Goal: Contribute content: Add original content to the website for others to see

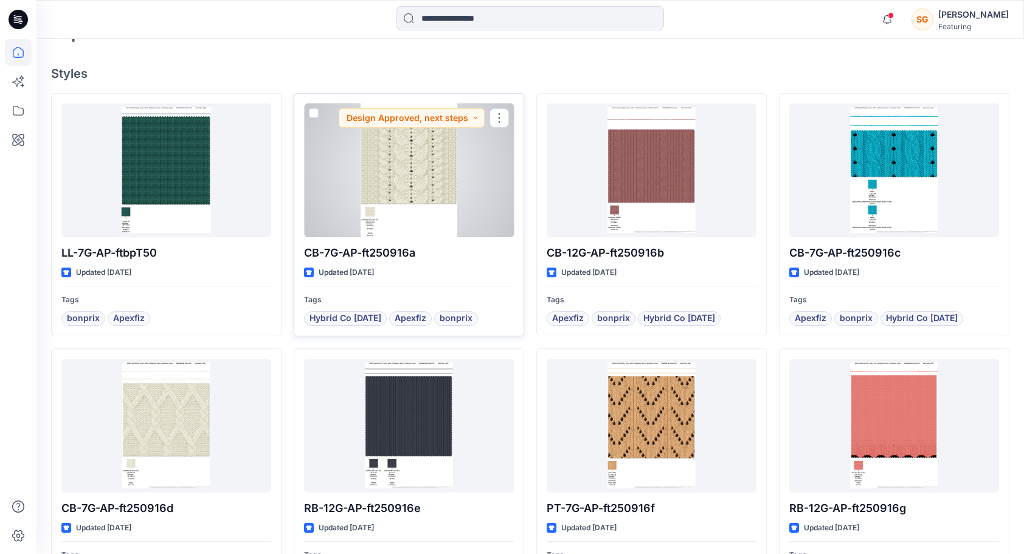
scroll to position [314, 0]
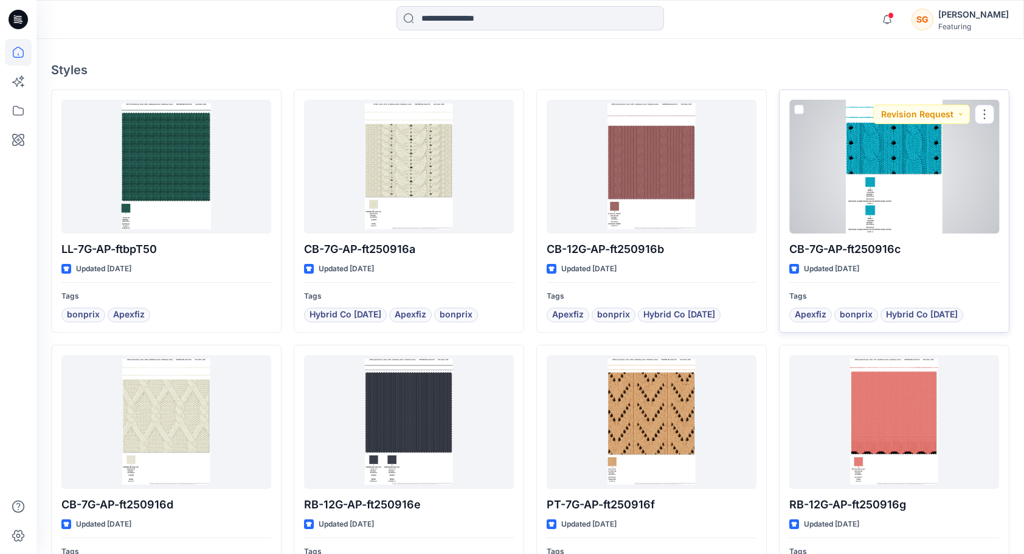
click at [873, 186] on div at bounding box center [895, 167] width 210 height 134
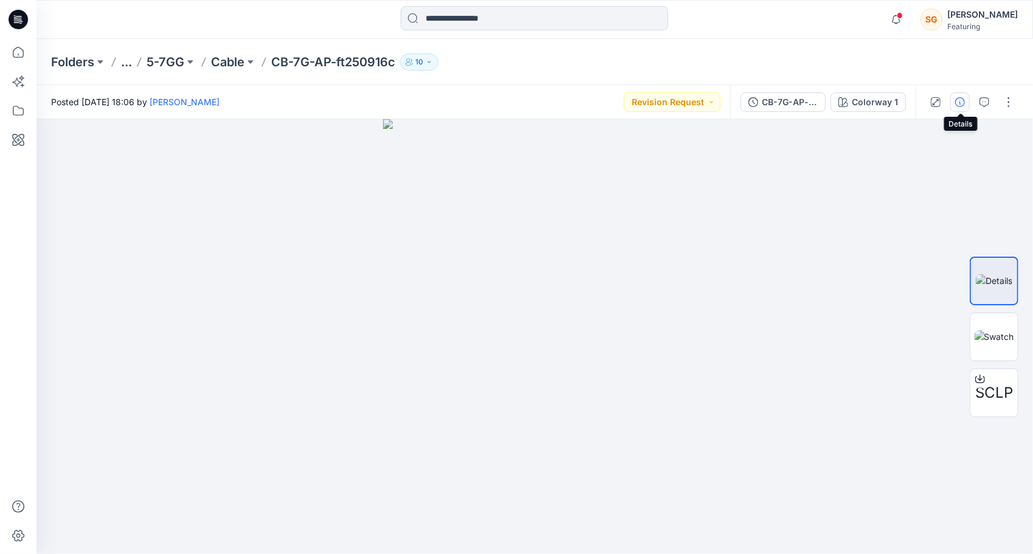
click at [965, 102] on icon "button" at bounding box center [961, 102] width 10 height 10
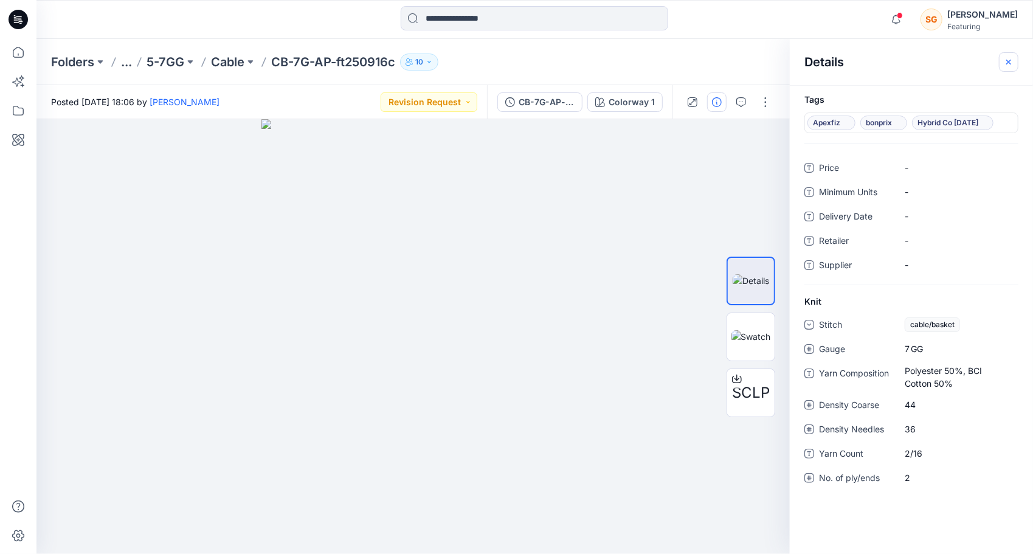
click at [1009, 61] on icon "button" at bounding box center [1009, 61] width 5 height 5
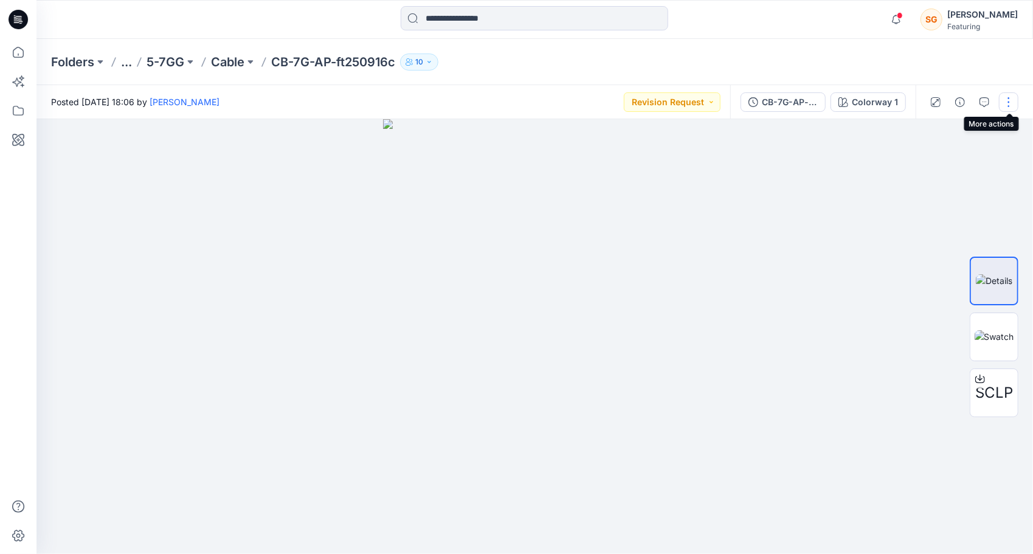
click at [1007, 99] on button "button" at bounding box center [1008, 101] width 19 height 19
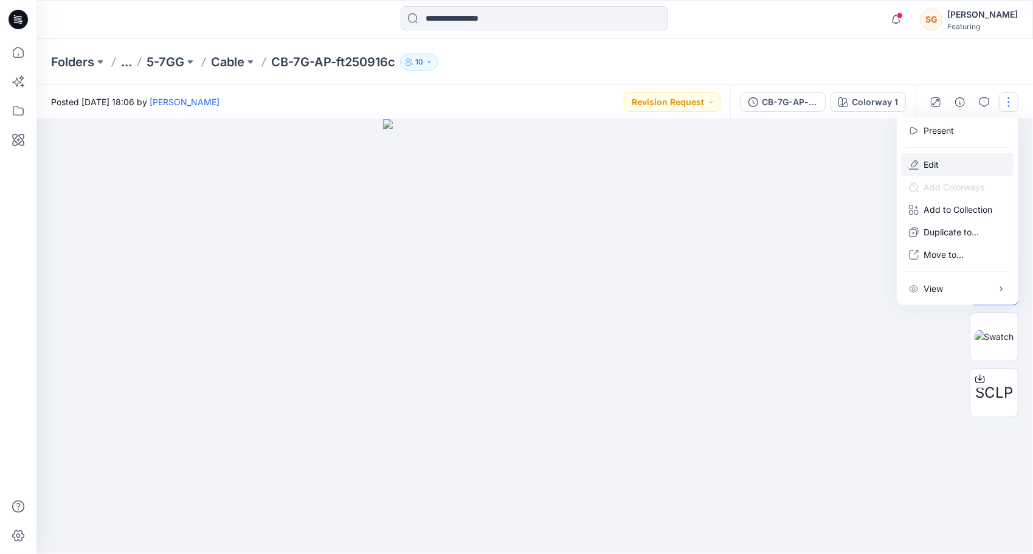
click at [939, 169] on p "Edit" at bounding box center [931, 164] width 15 height 13
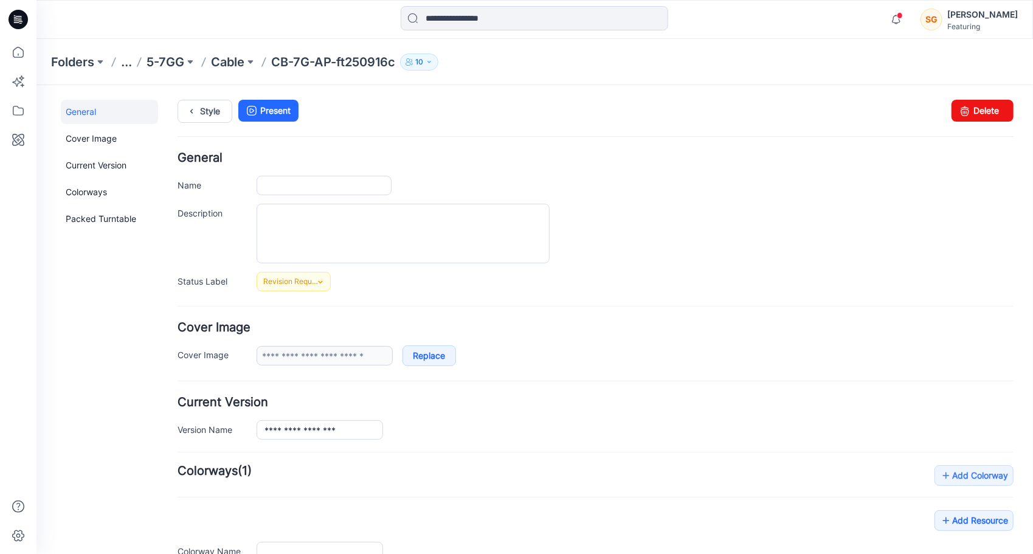
type input "**********"
type input "*******"
click at [213, 62] on p "Cable" at bounding box center [227, 62] width 33 height 17
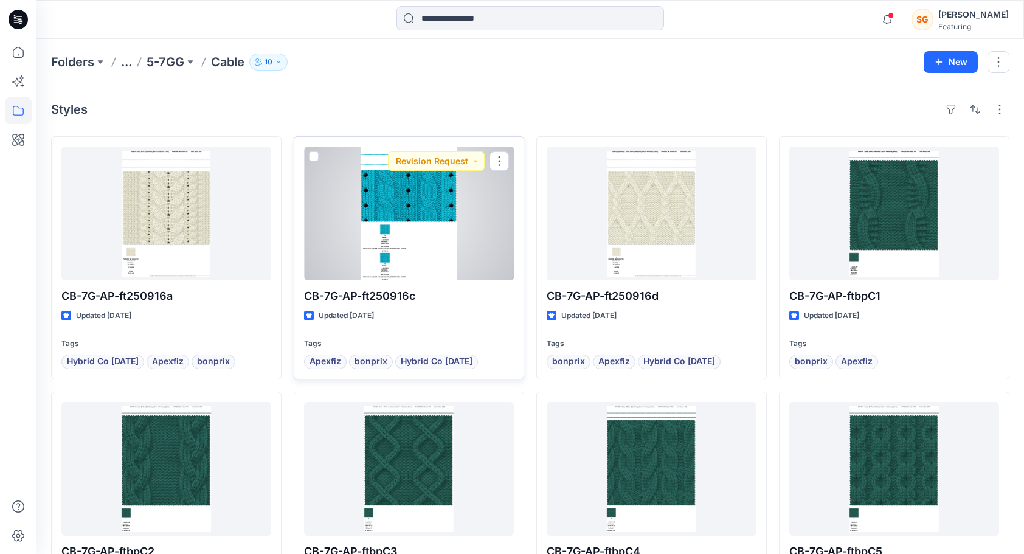
click at [496, 185] on div at bounding box center [409, 214] width 210 height 134
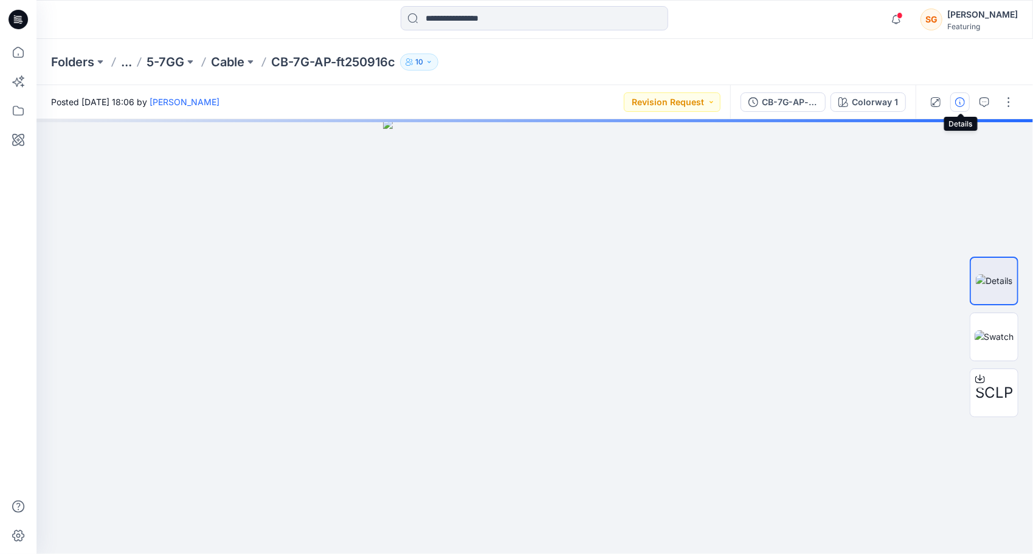
click at [962, 102] on icon "button" at bounding box center [961, 102] width 10 height 10
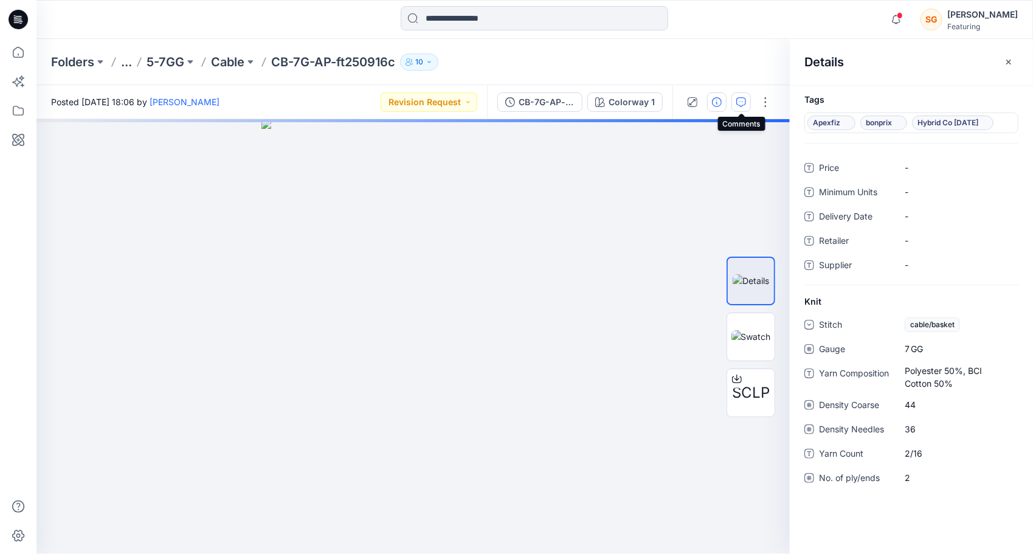
click at [743, 103] on icon "button" at bounding box center [742, 102] width 10 height 10
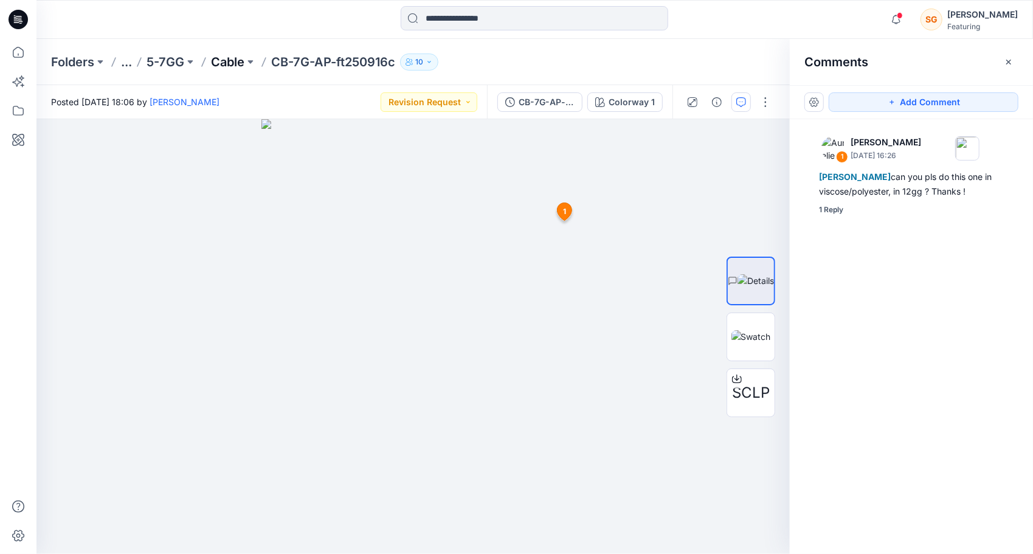
click at [221, 66] on p "Cable" at bounding box center [227, 62] width 33 height 17
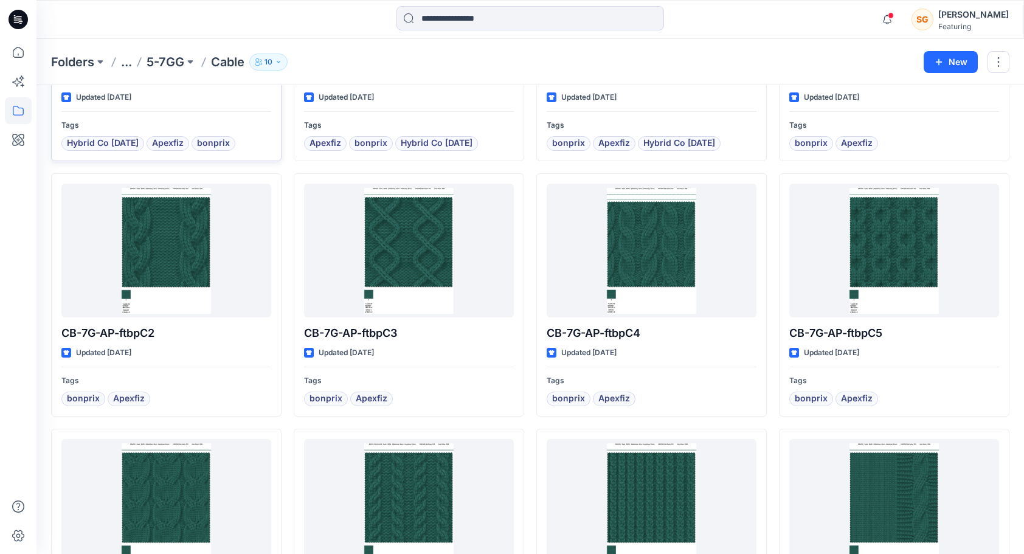
scroll to position [217, 0]
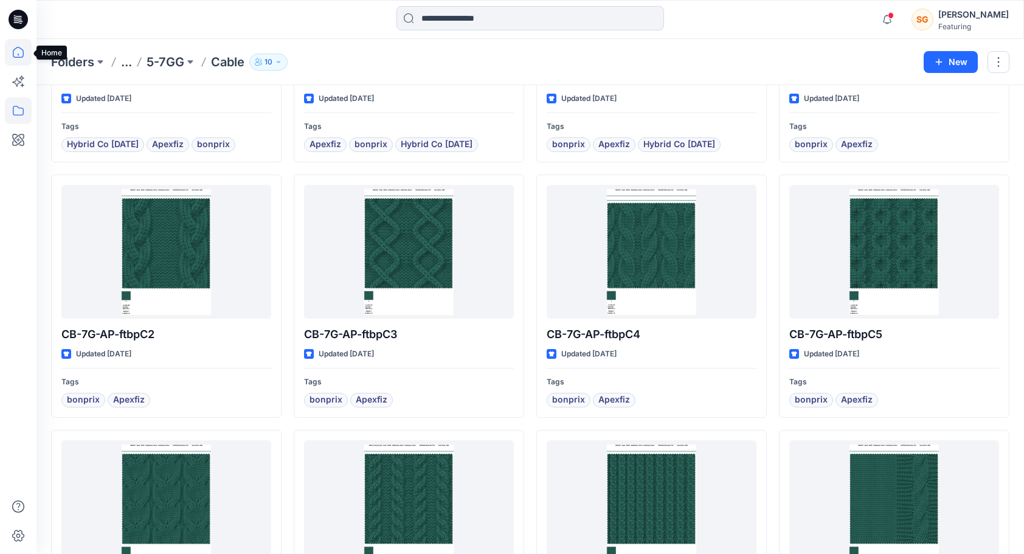
click at [10, 58] on icon at bounding box center [18, 52] width 27 height 27
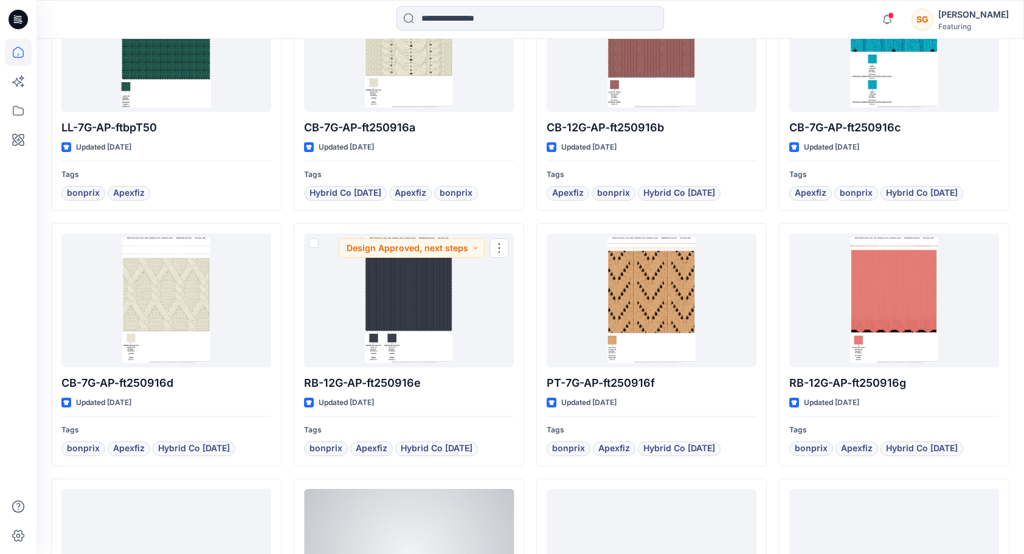
scroll to position [659, 0]
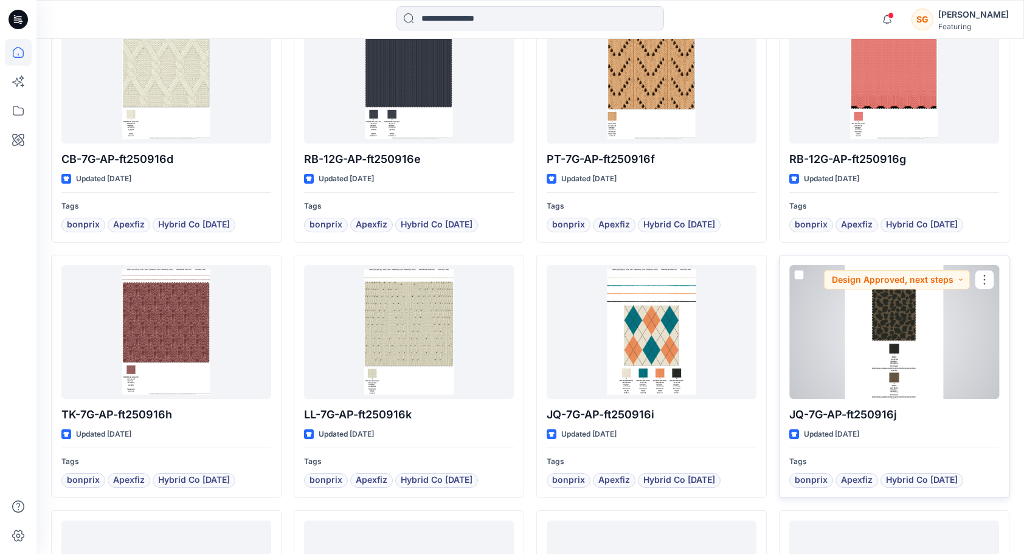
click at [898, 327] on div at bounding box center [895, 332] width 210 height 134
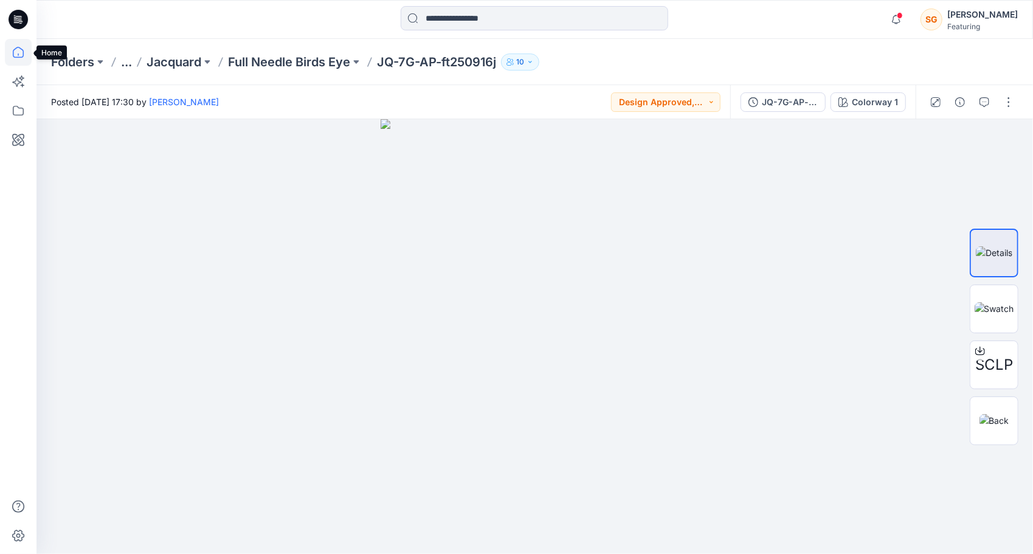
click at [22, 48] on icon at bounding box center [18, 52] width 27 height 27
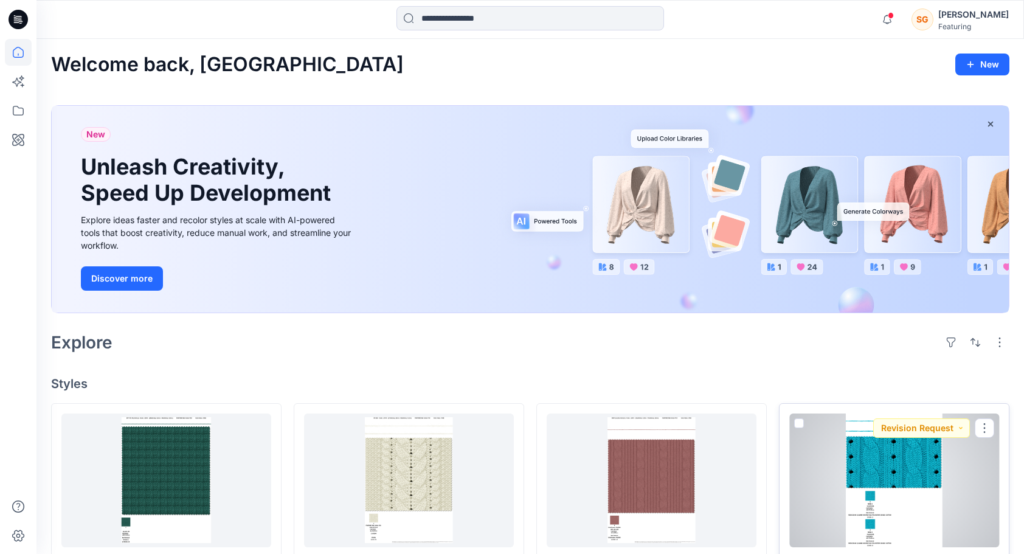
click at [881, 457] on div at bounding box center [895, 481] width 210 height 134
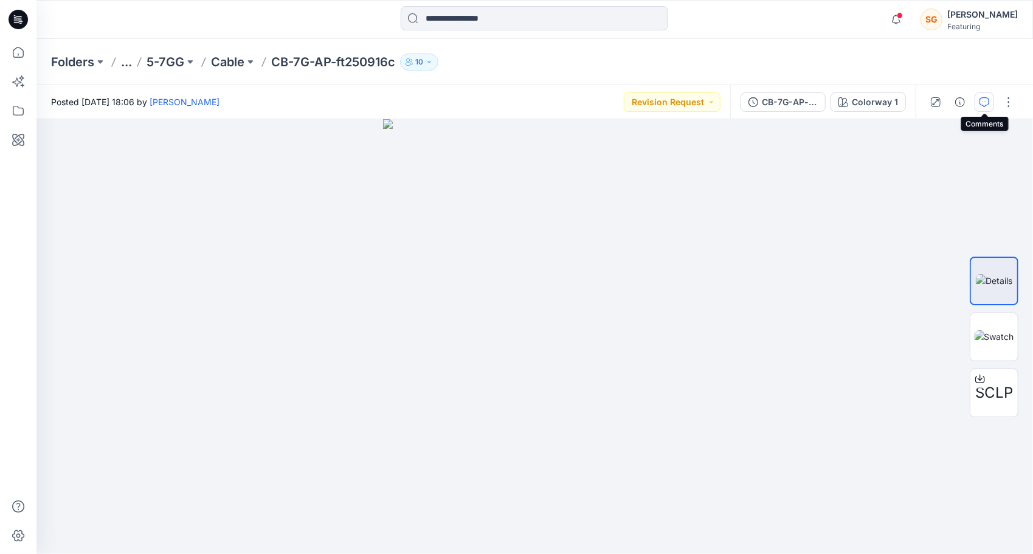
click at [983, 109] on button "button" at bounding box center [984, 101] width 19 height 19
